Goal: Task Accomplishment & Management: Manage account settings

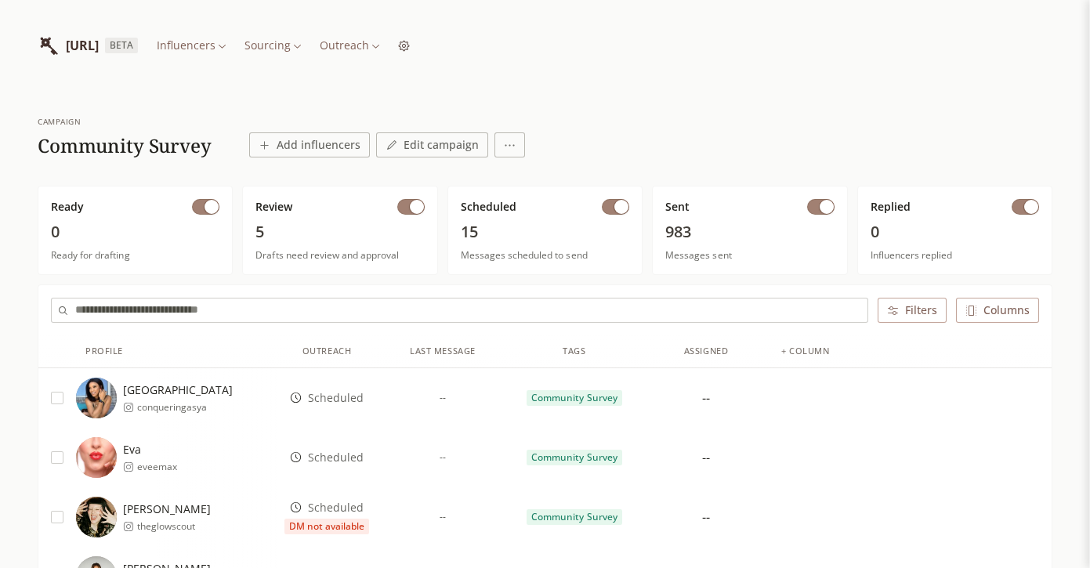
click at [611, 204] on button "button" at bounding box center [615, 207] width 27 height 16
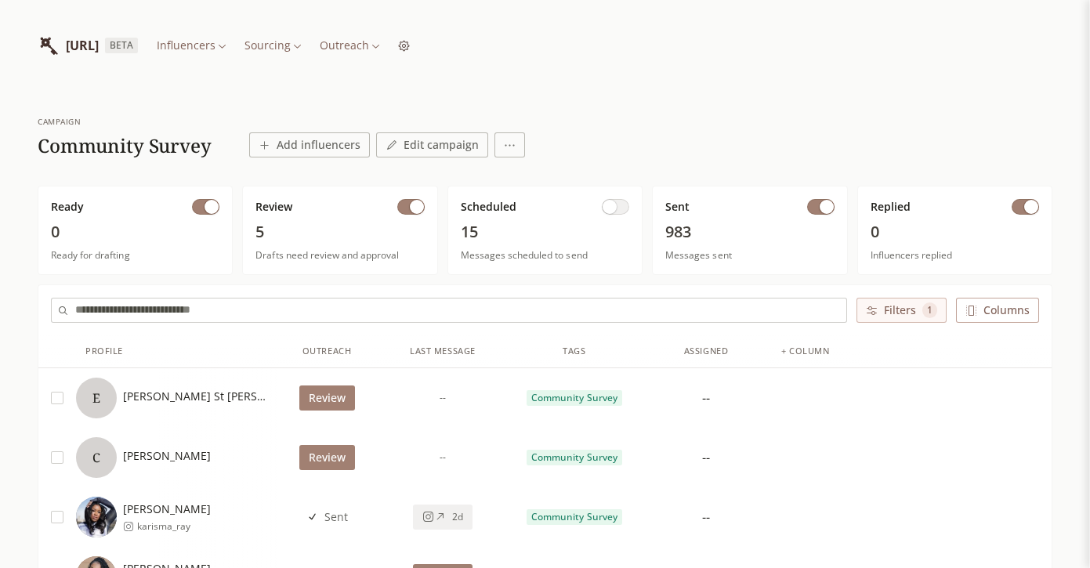
click at [821, 208] on span "button" at bounding box center [827, 207] width 14 height 14
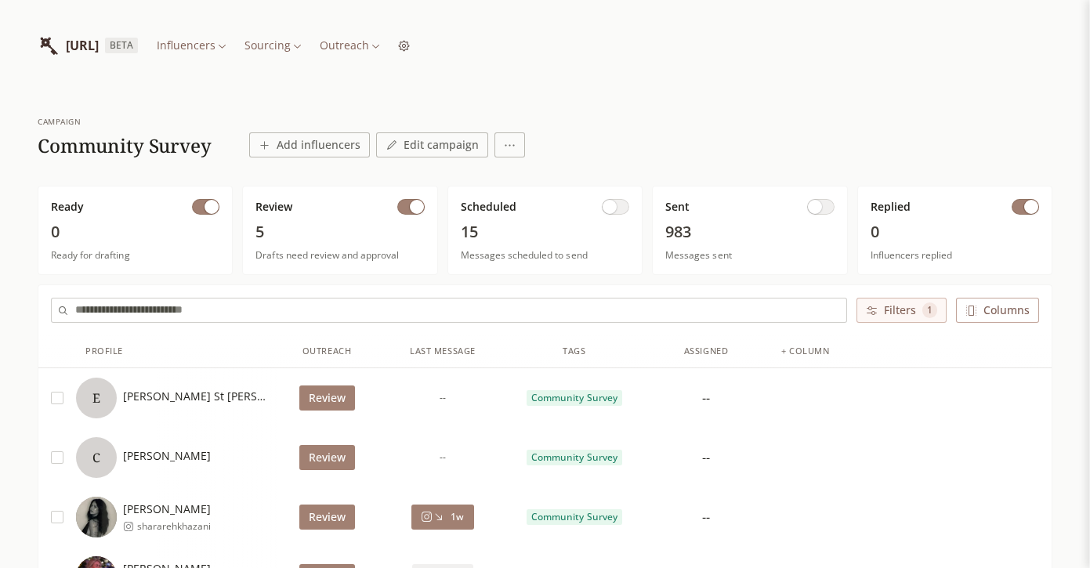
click at [1019, 211] on button "button" at bounding box center [1025, 207] width 27 height 16
click at [185, 207] on div "Ready" at bounding box center [135, 207] width 169 height 16
click at [195, 207] on button "button" at bounding box center [205, 207] width 27 height 16
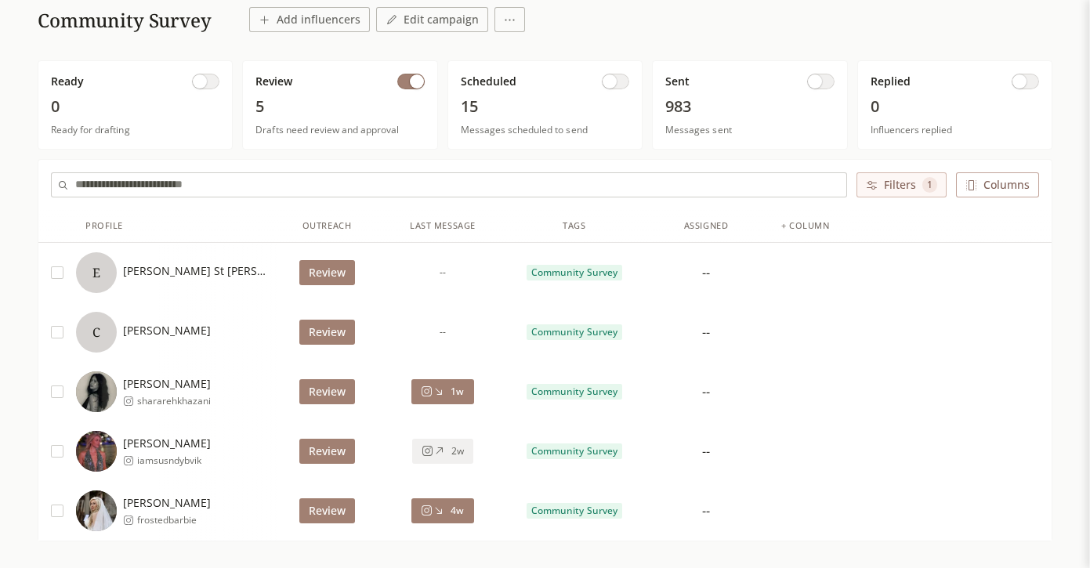
scroll to position [212, 0]
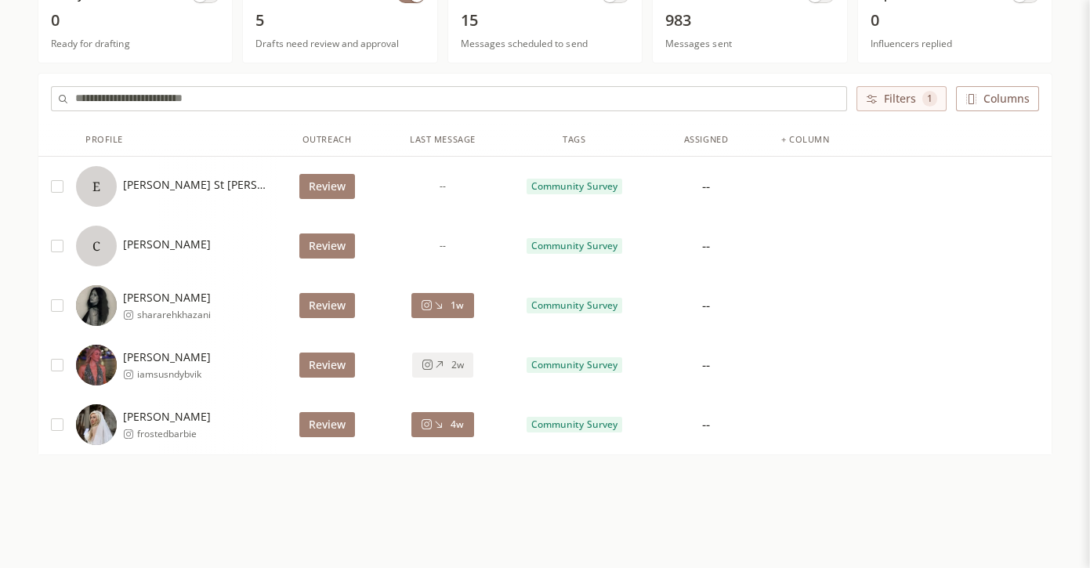
click at [335, 367] on button "Review" at bounding box center [327, 365] width 56 height 25
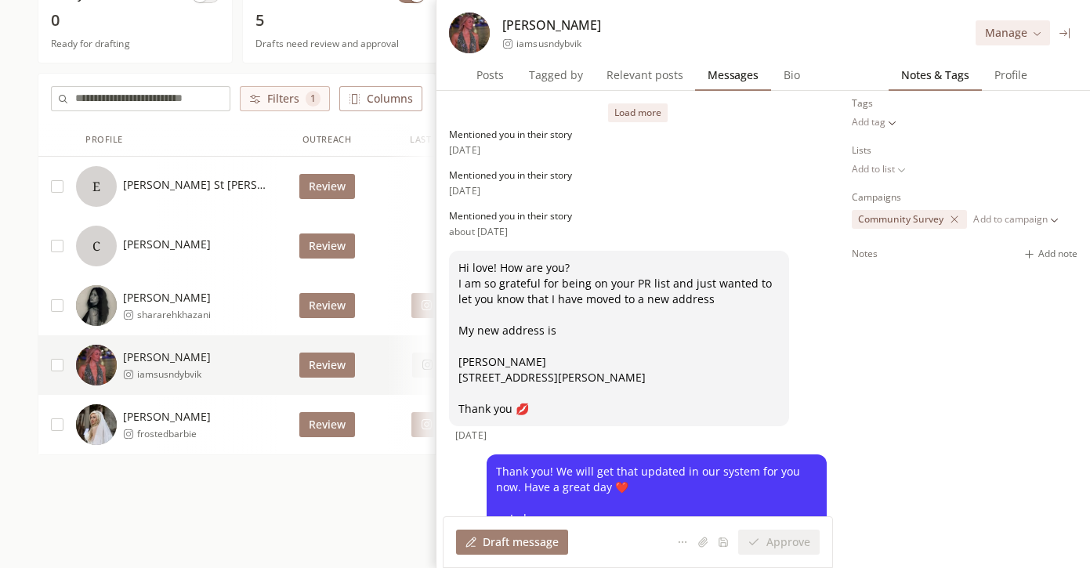
click at [178, 418] on span "[PERSON_NAME]" at bounding box center [167, 417] width 88 height 16
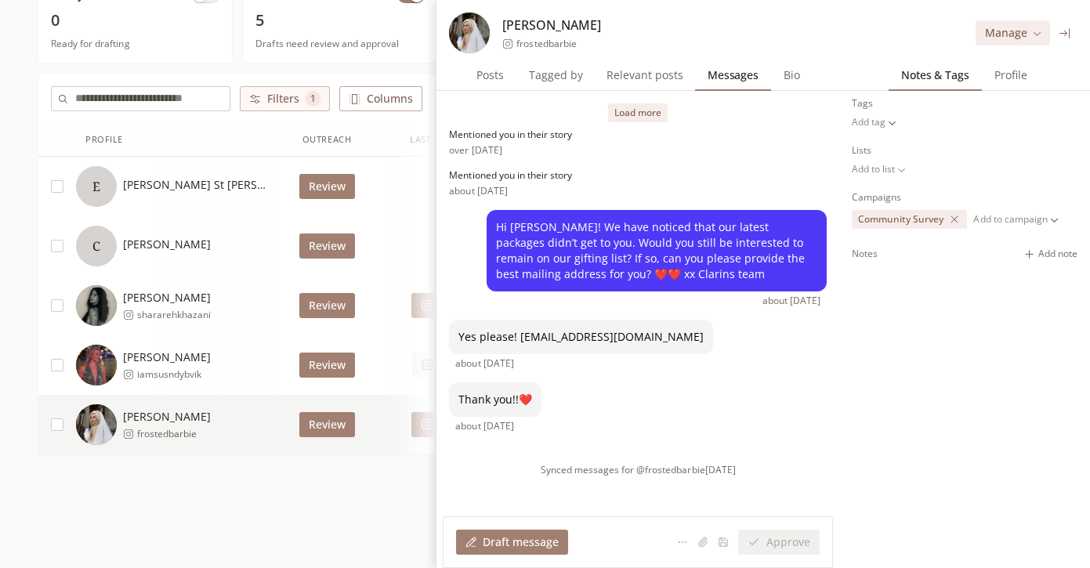
click at [61, 367] on button "button" at bounding box center [57, 365] width 13 height 13
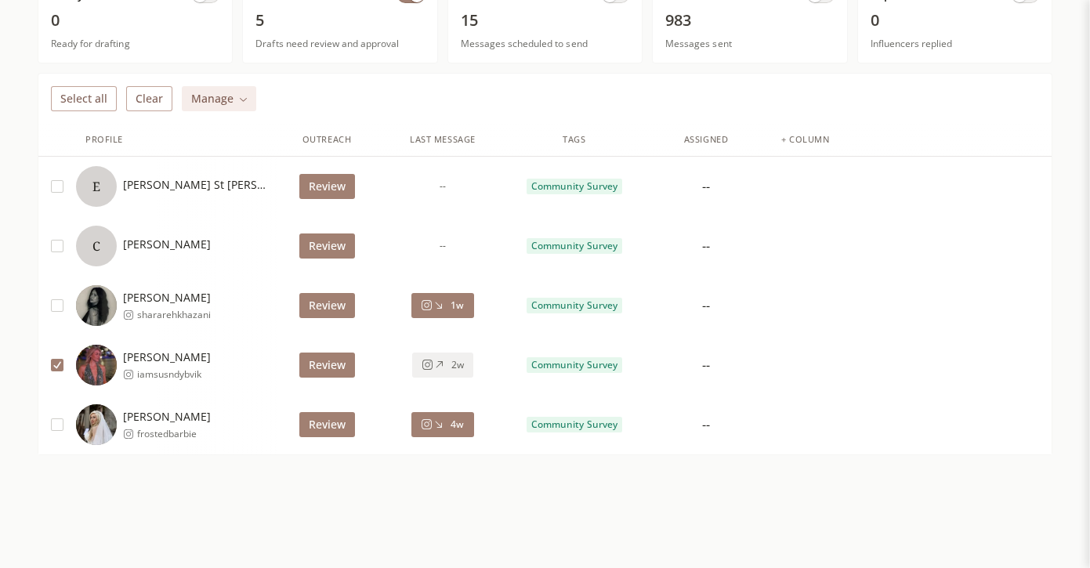
click at [60, 419] on button "button" at bounding box center [57, 425] width 13 height 13
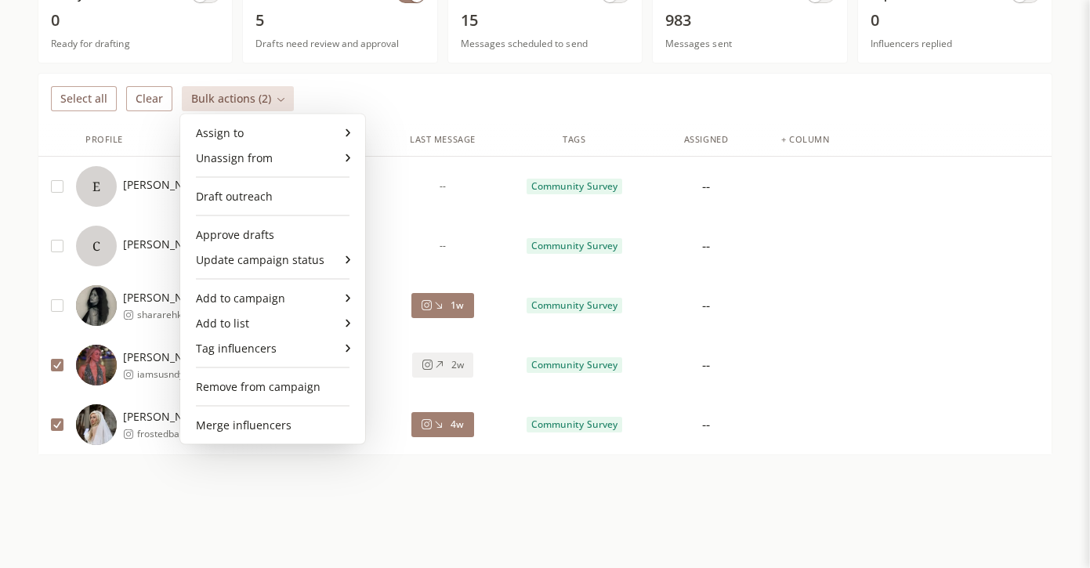
click at [238, 100] on html "[URL] BETA Influencers Sourcing Outreach campaign Community Survey Add influenc…" at bounding box center [545, 178] width 1090 height 781
click at [284, 496] on html "[URL] BETA Influencers Sourcing Outreach campaign Community Survey Add influenc…" at bounding box center [545, 178] width 1090 height 781
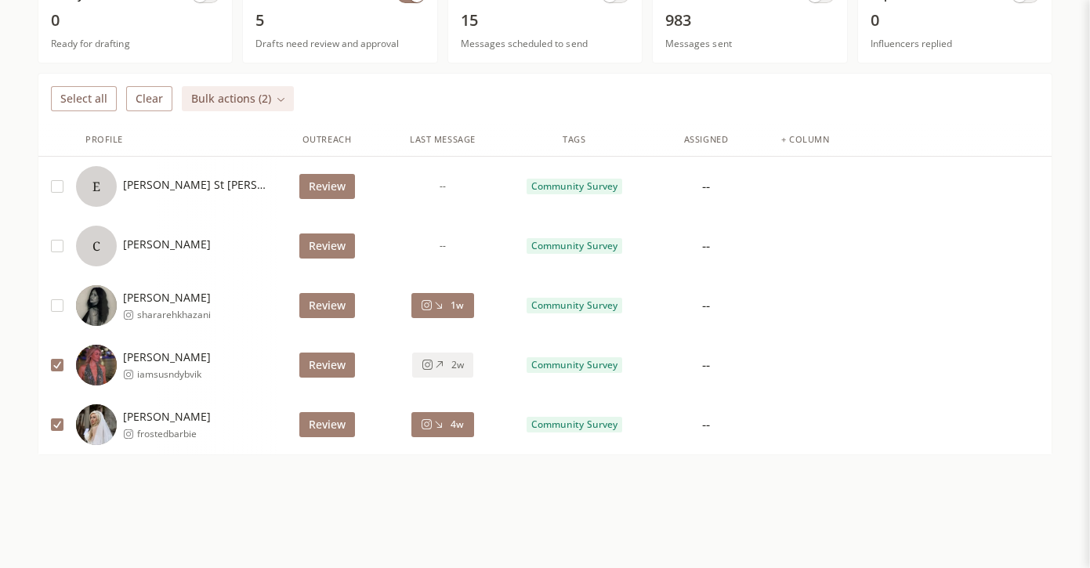
click at [709, 360] on div "--" at bounding box center [706, 365] width 8 height 19
